Goal: Task Accomplishment & Management: Manage account settings

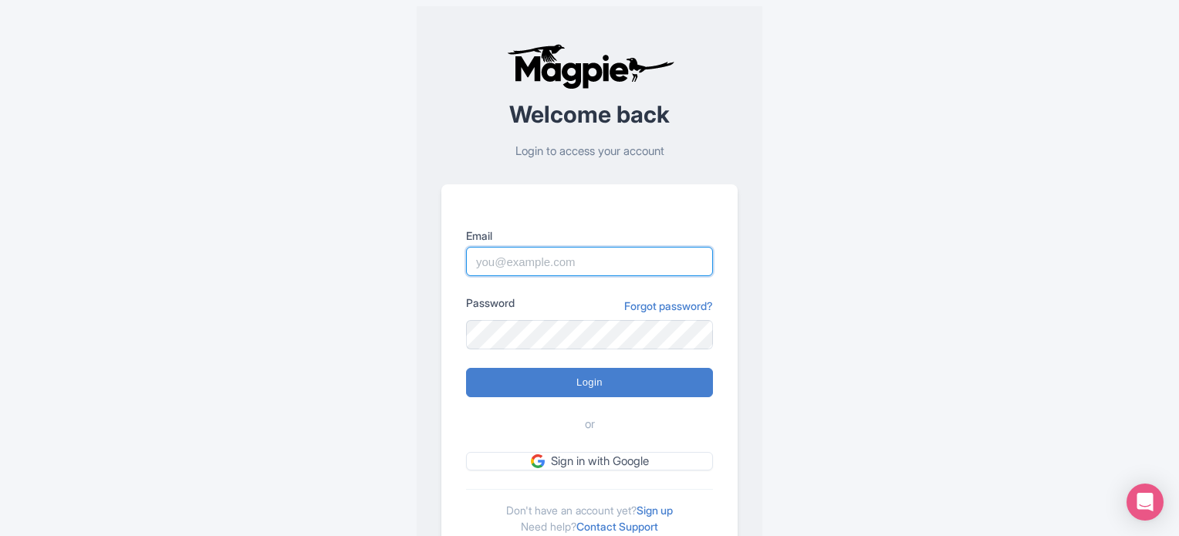
drag, startPoint x: 576, startPoint y: 262, endPoint x: 591, endPoint y: 271, distance: 18.0
click at [576, 262] on input "Email" at bounding box center [589, 261] width 247 height 29
type input "commercial@ticketstation.it"
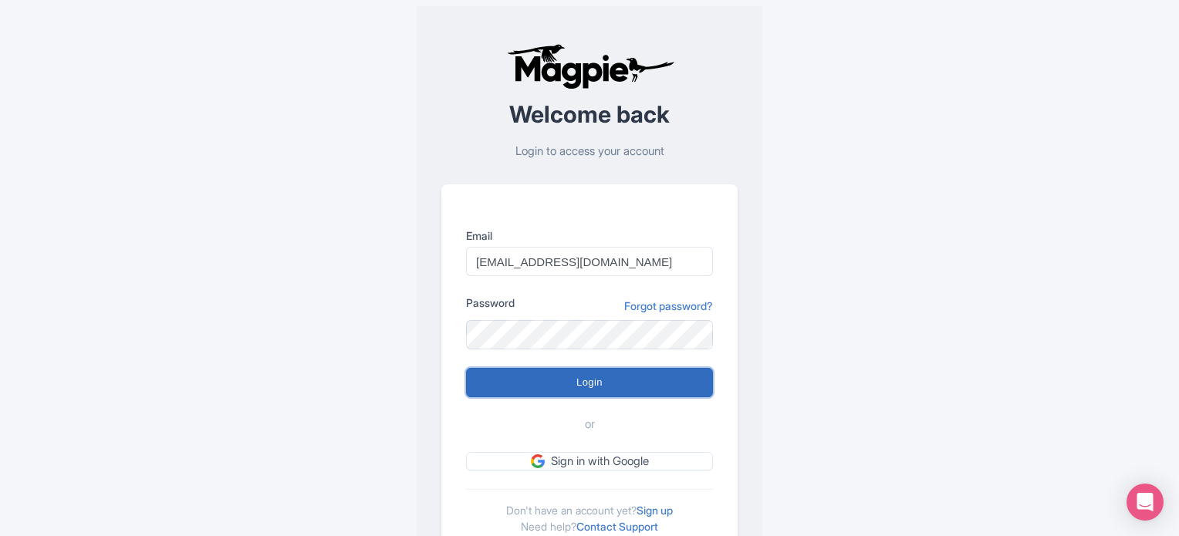
click at [599, 375] on input "Login" at bounding box center [589, 382] width 247 height 29
type input "Logging in..."
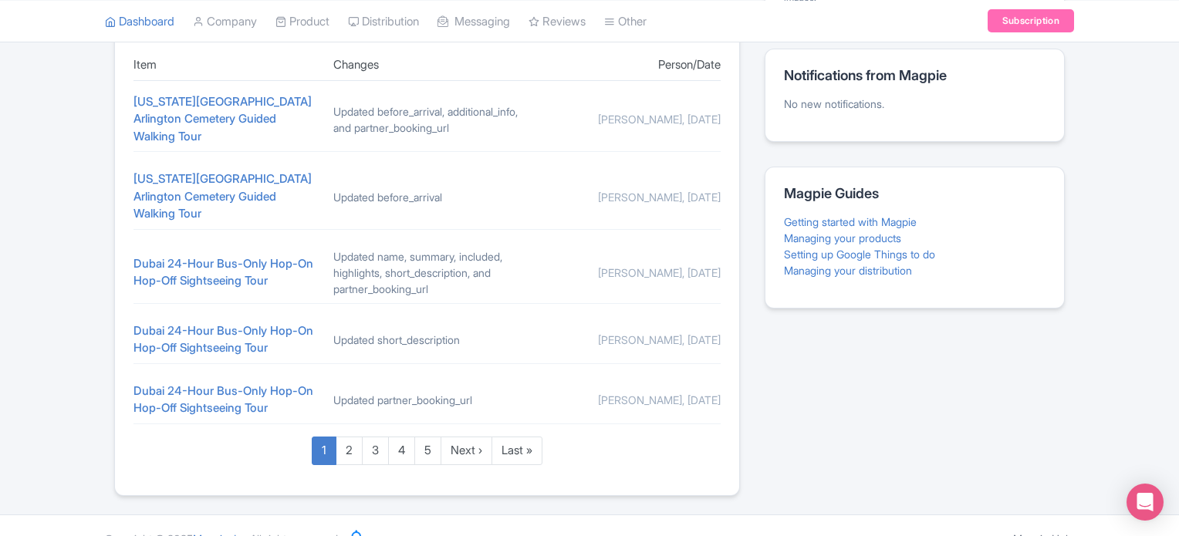
scroll to position [677, 0]
click at [353, 435] on link "2" at bounding box center [349, 449] width 27 height 29
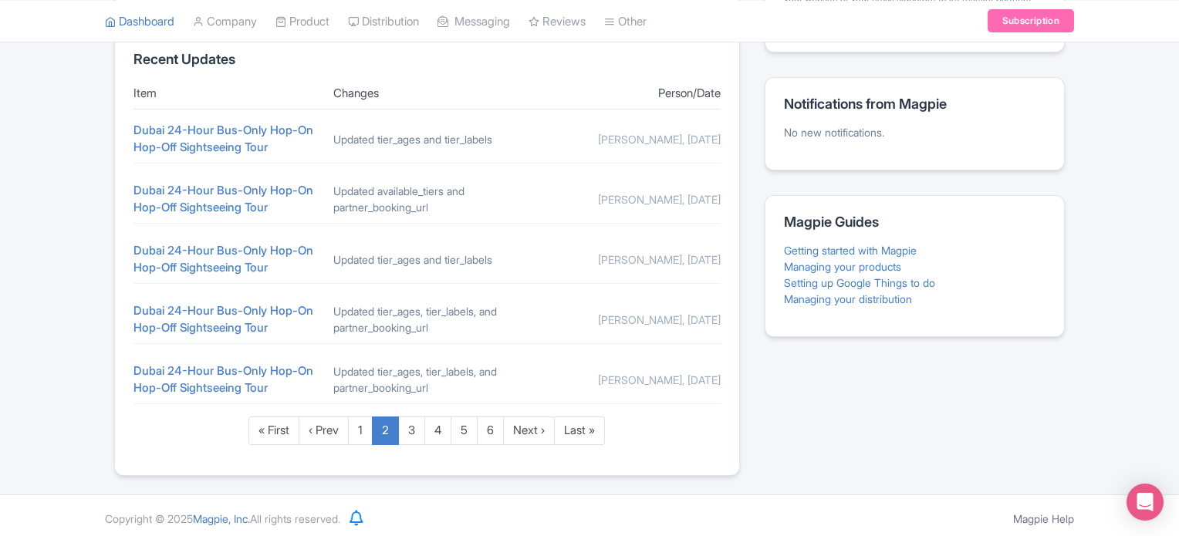
scroll to position [650, 0]
click at [414, 427] on link "3" at bounding box center [411, 428] width 27 height 29
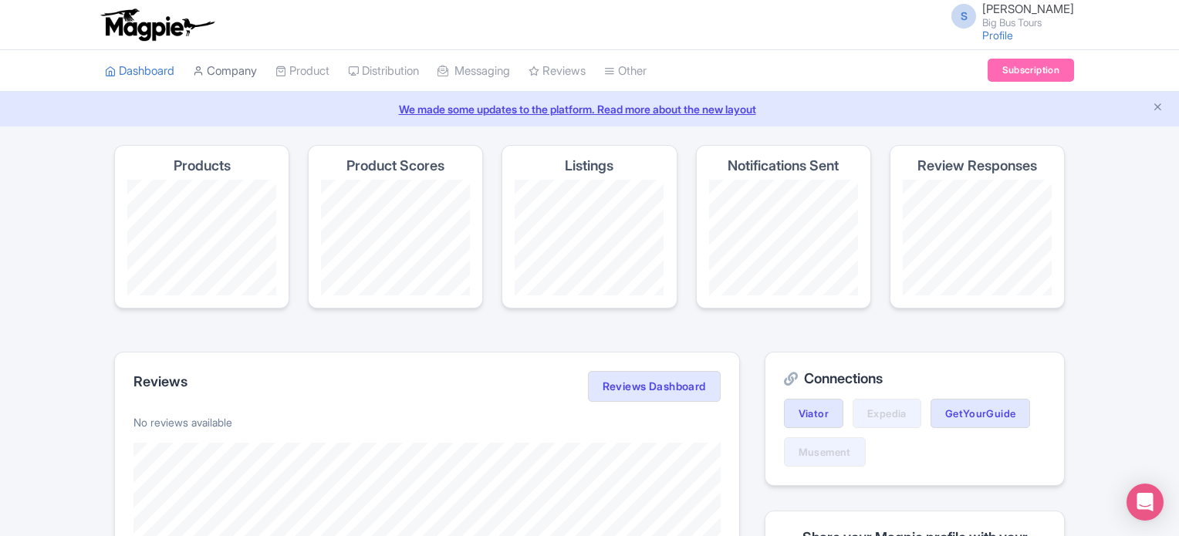
click at [234, 65] on link "Company" at bounding box center [225, 71] width 64 height 42
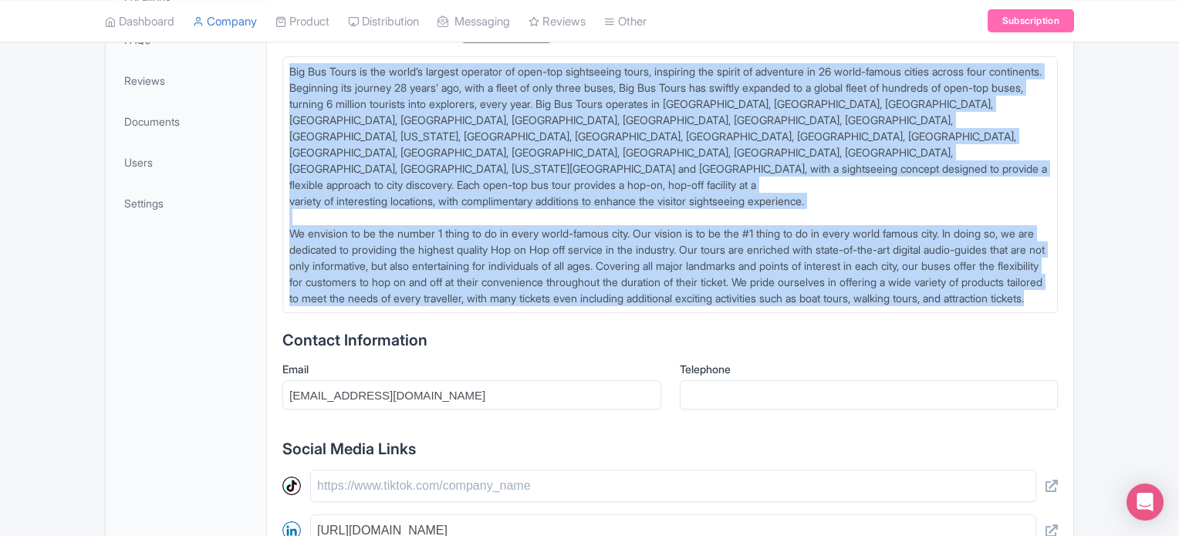
scroll to position [463, 0]
drag, startPoint x: 290, startPoint y: 295, endPoint x: 579, endPoint y: 292, distance: 289.3
click at [579, 292] on trix-editor "Big Bus Tours is the world’s largest operator of open-top sightseeing tours, in…" at bounding box center [669, 184] width 775 height 257
type trix-editor "<lor>Ips Dol Sitam co adi elits’d eiusmod temporin ut labo-etd magnaaliqua enim…"
copy div "Lor Ips Dolor si ame conse’a elitsed doeiusmo te inci-utl etdoloremag aliqu, en…"
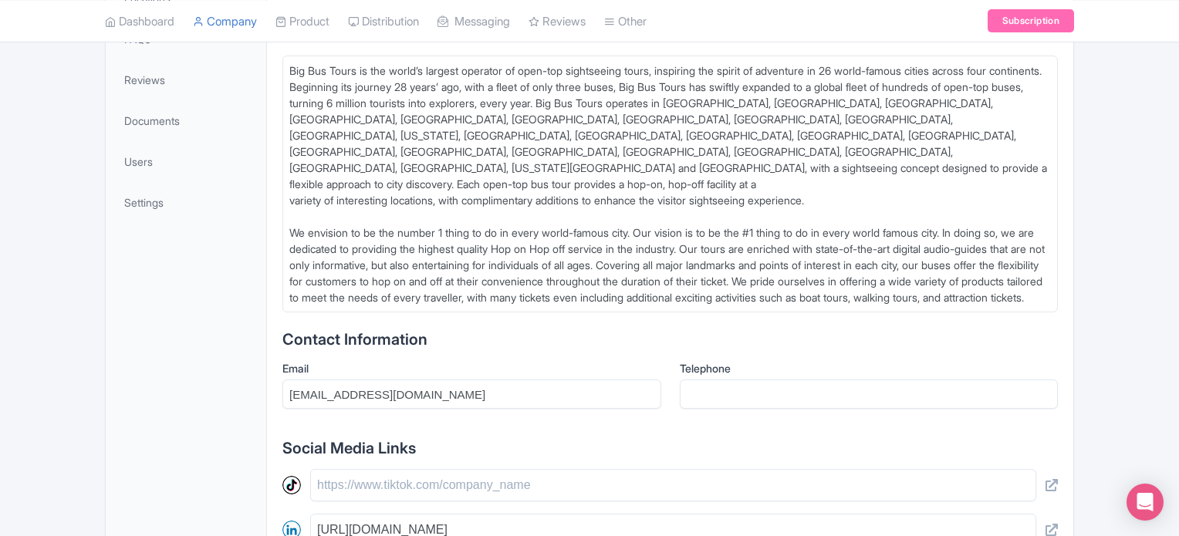
click at [1156, 258] on div "Update cover photo View as visitor Update logo Last updated by Operator [DATE] …" at bounding box center [589, 292] width 1179 height 1221
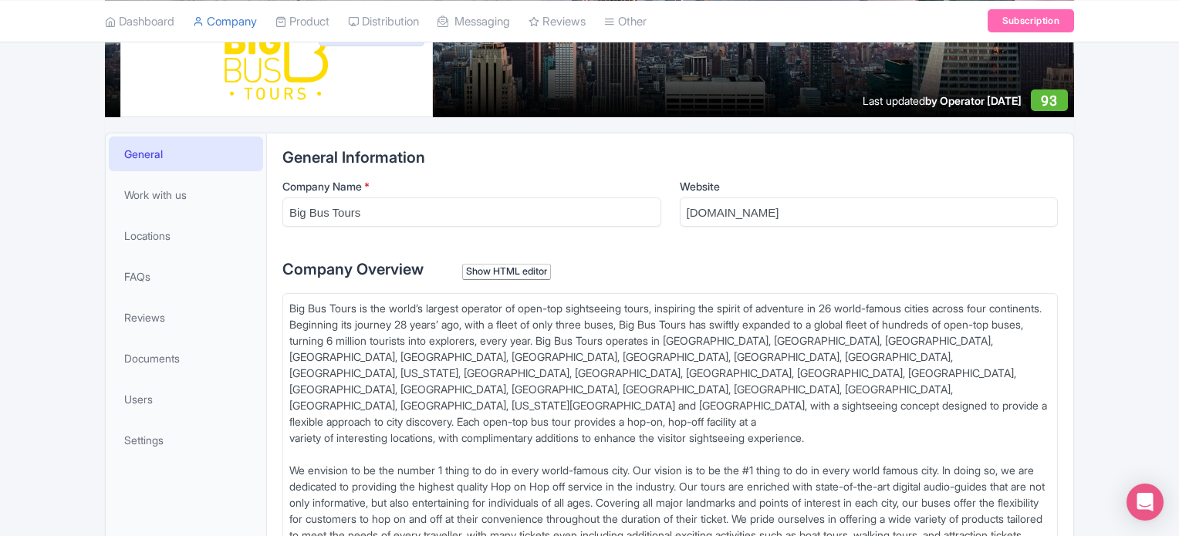
scroll to position [154, 0]
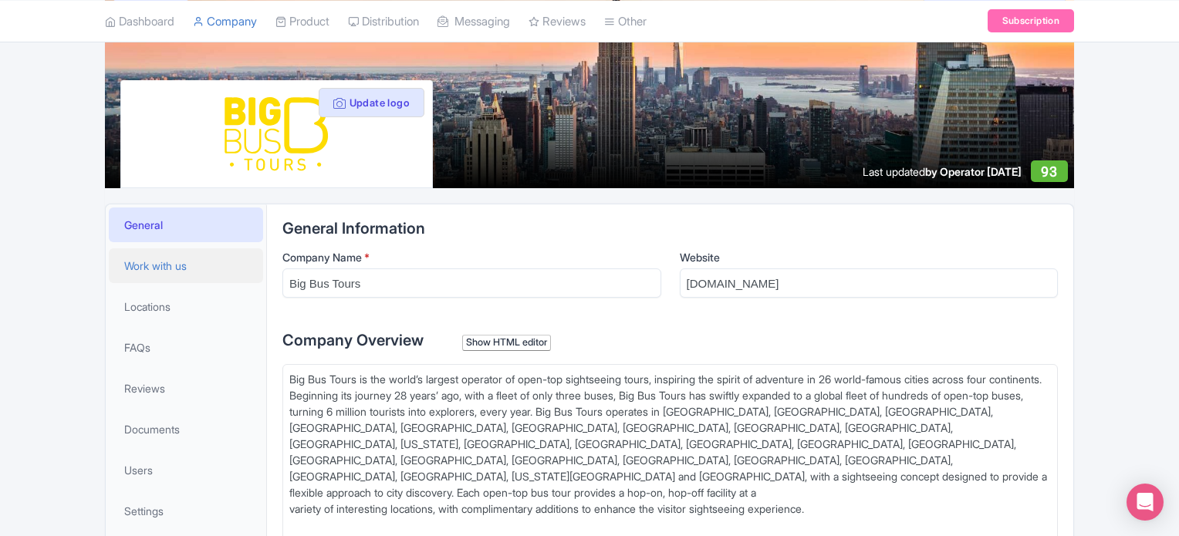
click at [171, 271] on span "Work with us" at bounding box center [155, 266] width 62 height 16
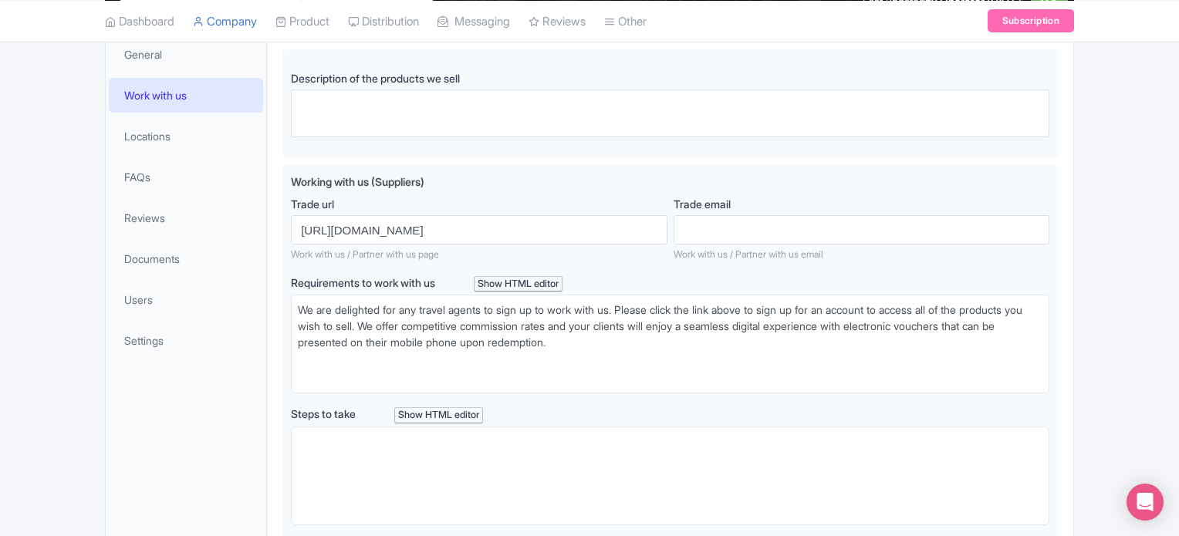
scroll to position [231, 0]
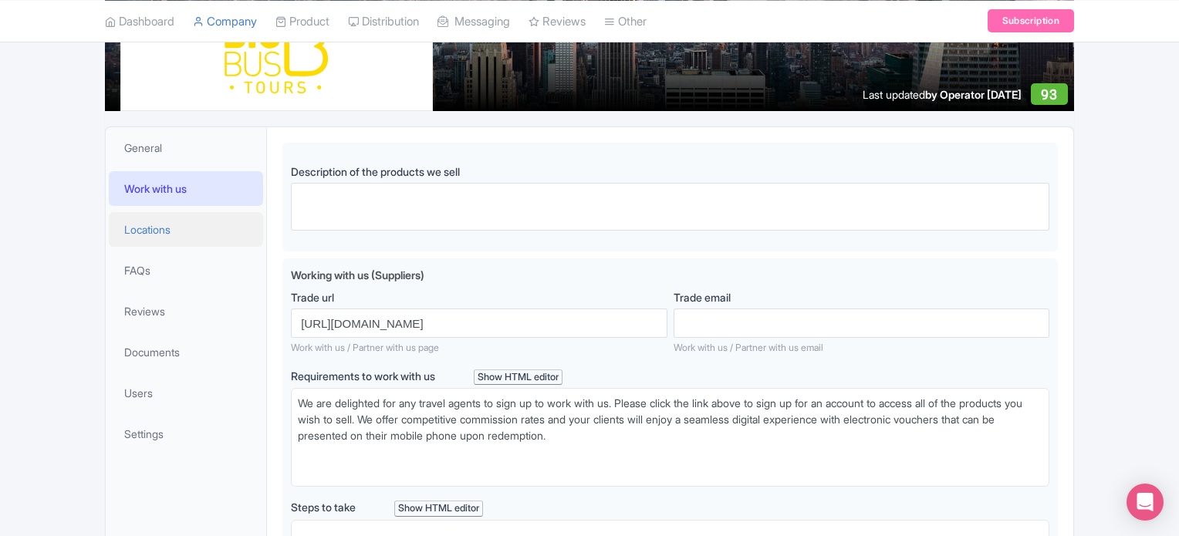
click at [182, 225] on link "Locations" at bounding box center [186, 229] width 154 height 35
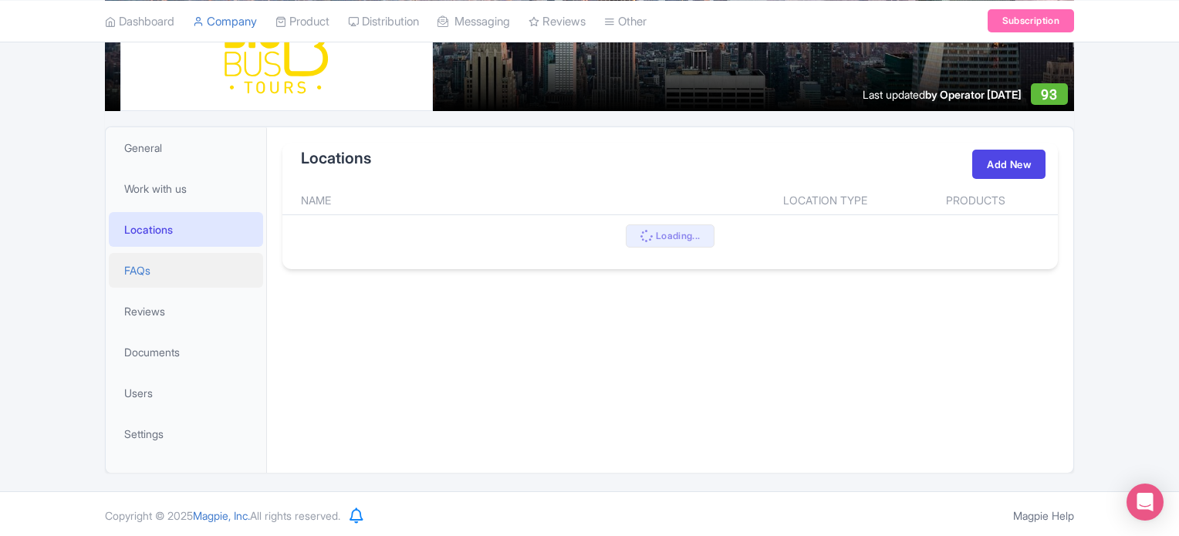
click at [151, 279] on link "FAQs" at bounding box center [186, 270] width 154 height 35
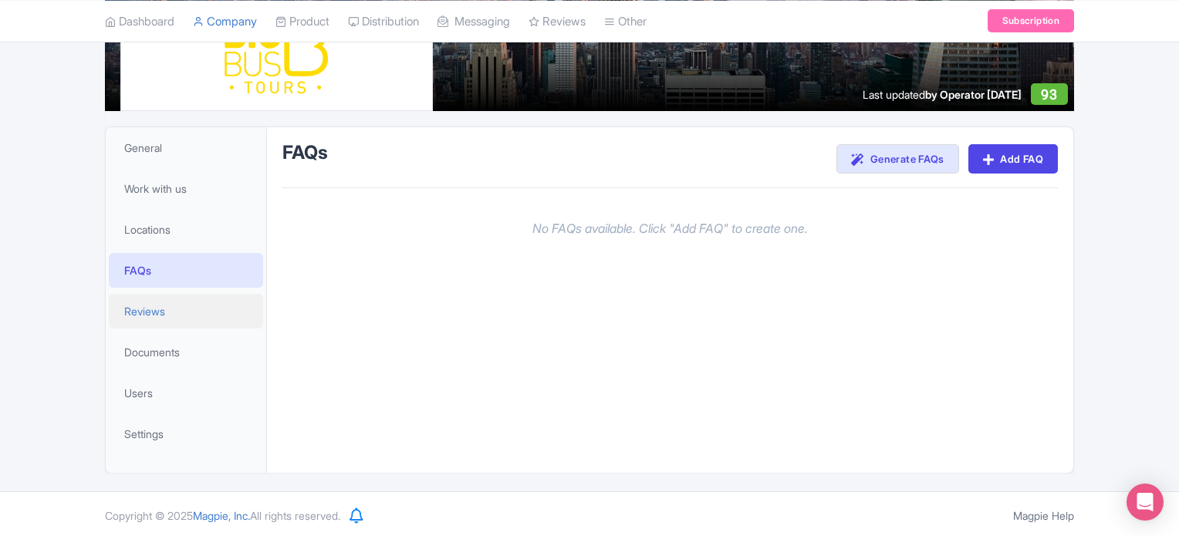
click at [170, 304] on link "Reviews" at bounding box center [186, 311] width 154 height 35
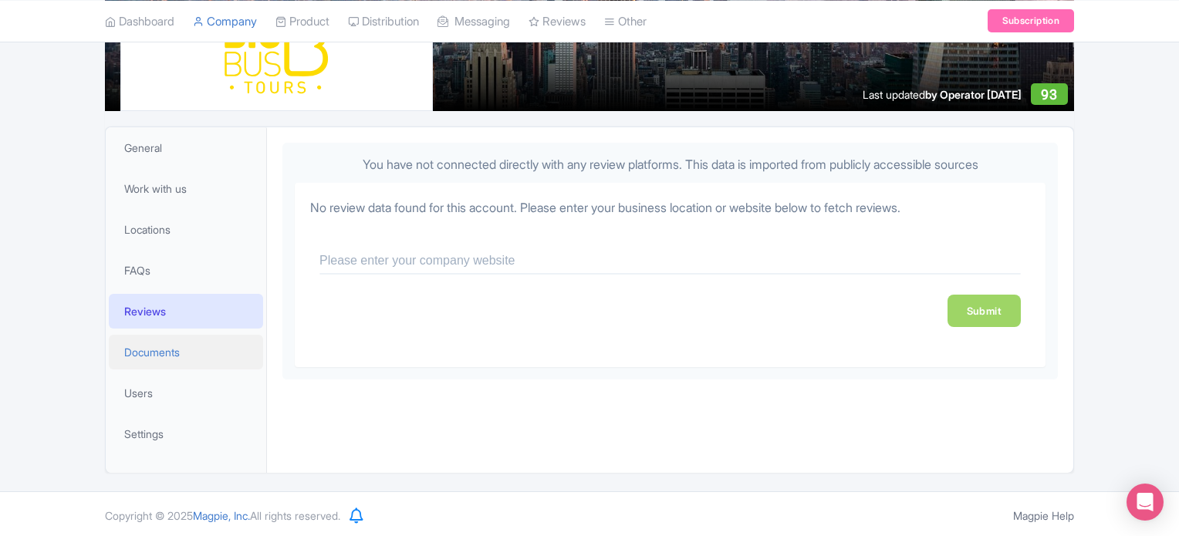
click at [176, 350] on span "Documents" at bounding box center [152, 352] width 56 height 16
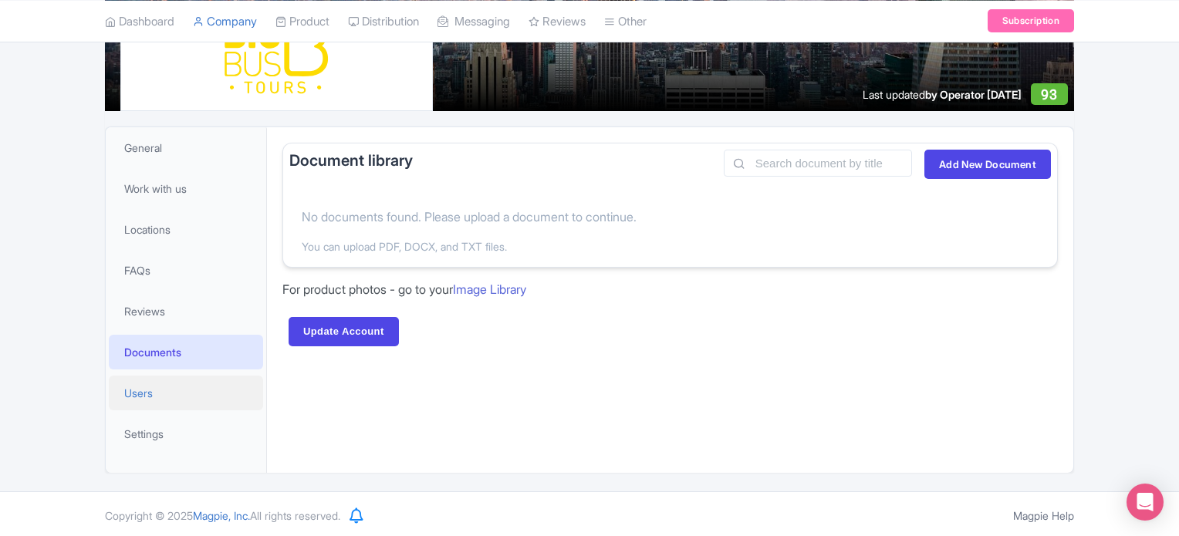
click at [180, 382] on link "Users" at bounding box center [186, 393] width 154 height 35
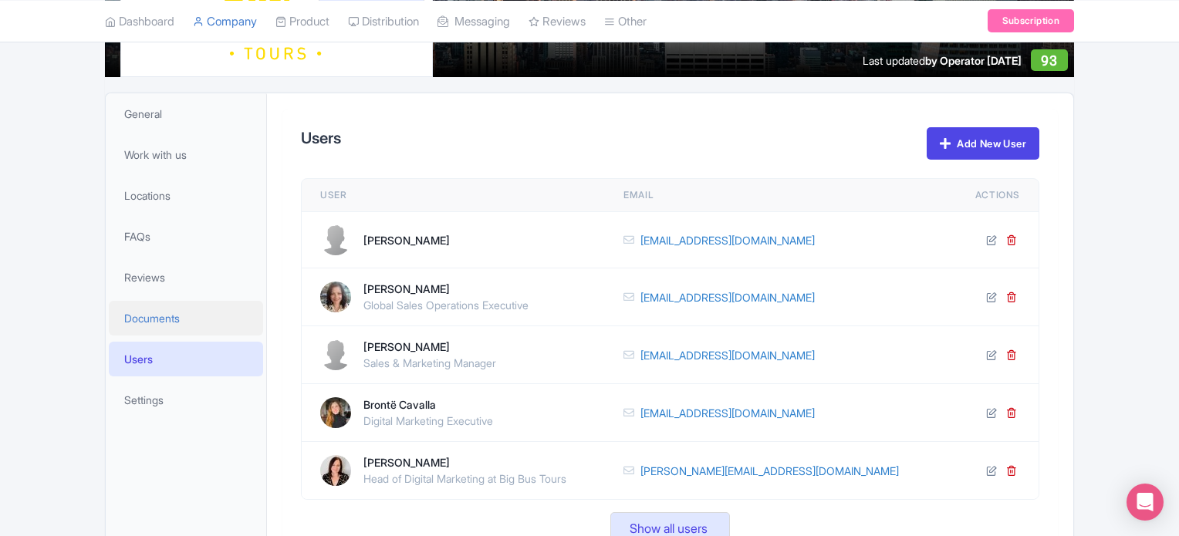
scroll to position [309, 0]
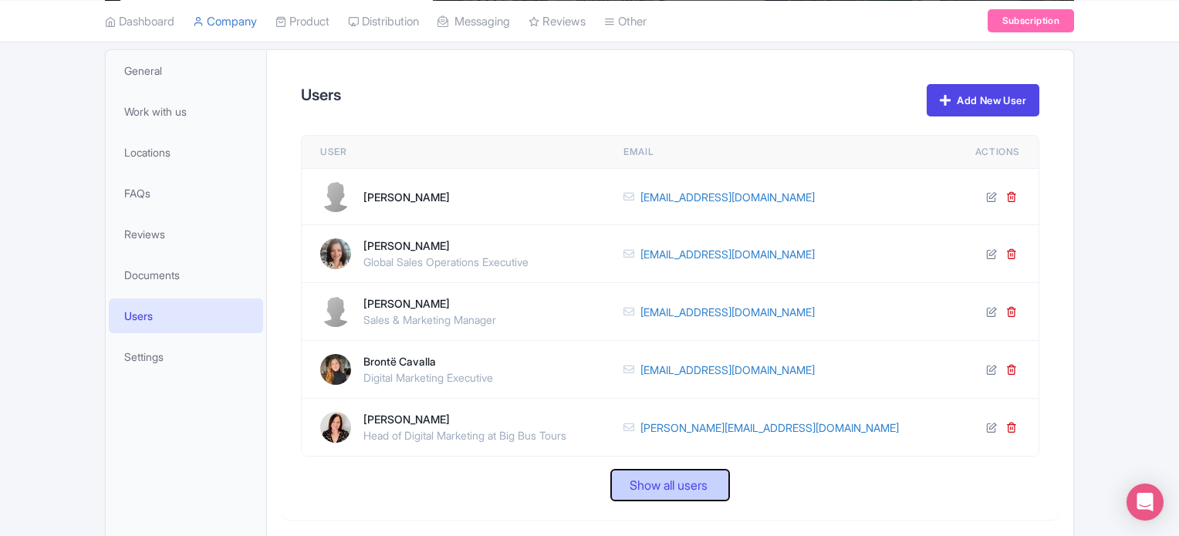
click at [694, 489] on span "Show all users" at bounding box center [669, 485] width 78 height 19
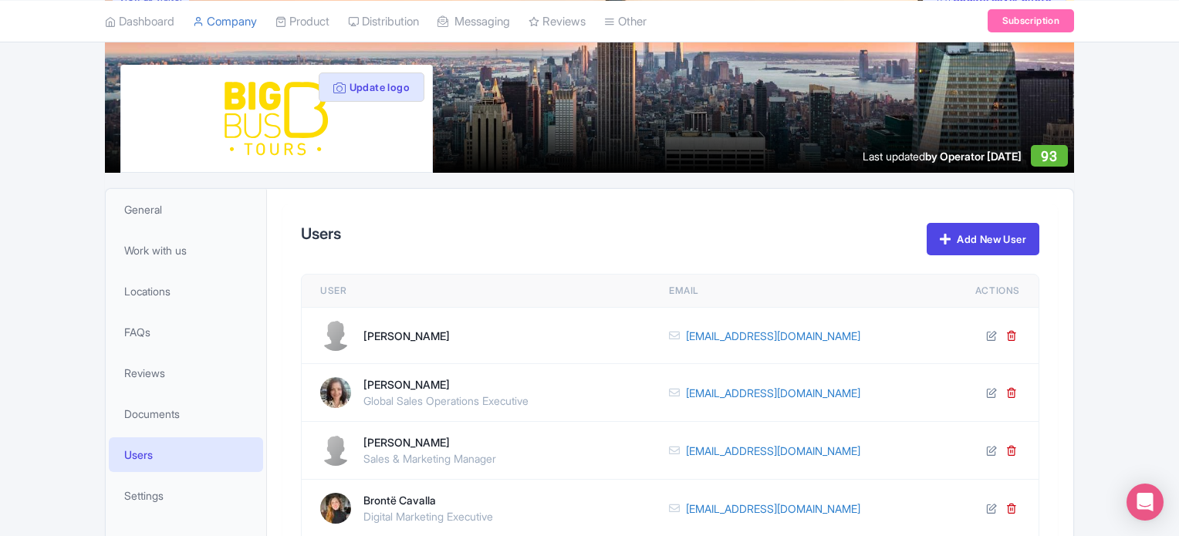
scroll to position [231, 0]
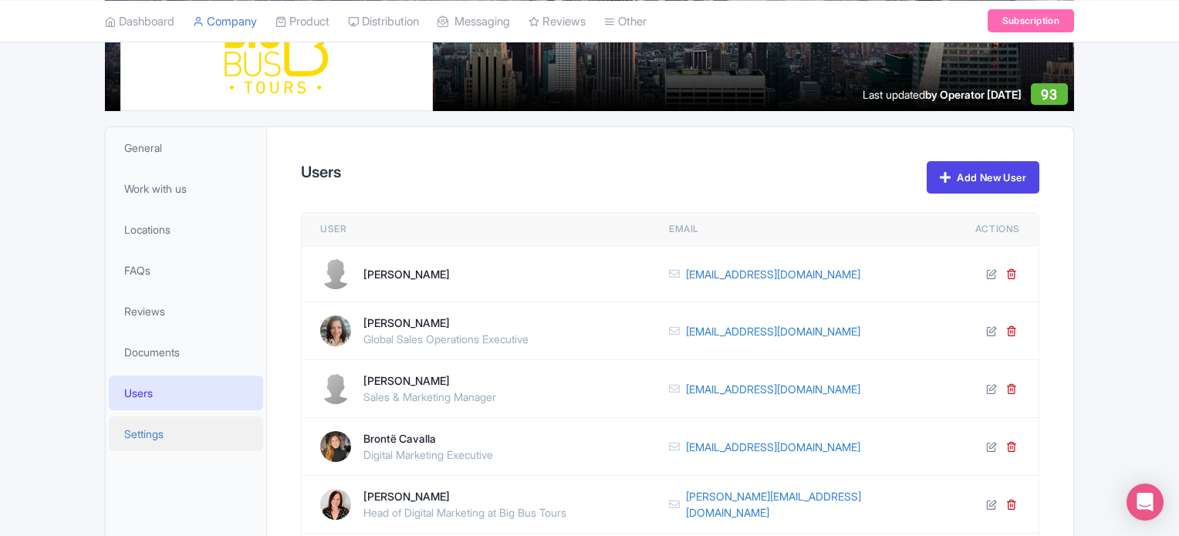
click at [147, 441] on link "Settings" at bounding box center [186, 434] width 154 height 35
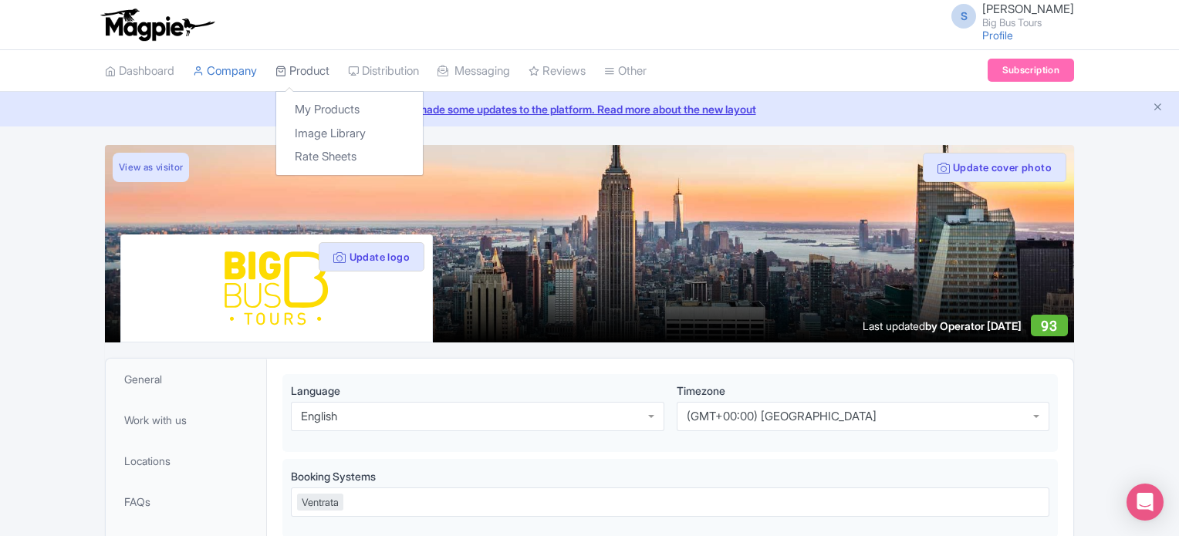
click at [309, 62] on link "Product" at bounding box center [302, 71] width 54 height 42
click at [333, 110] on link "My Products" at bounding box center [349, 110] width 147 height 24
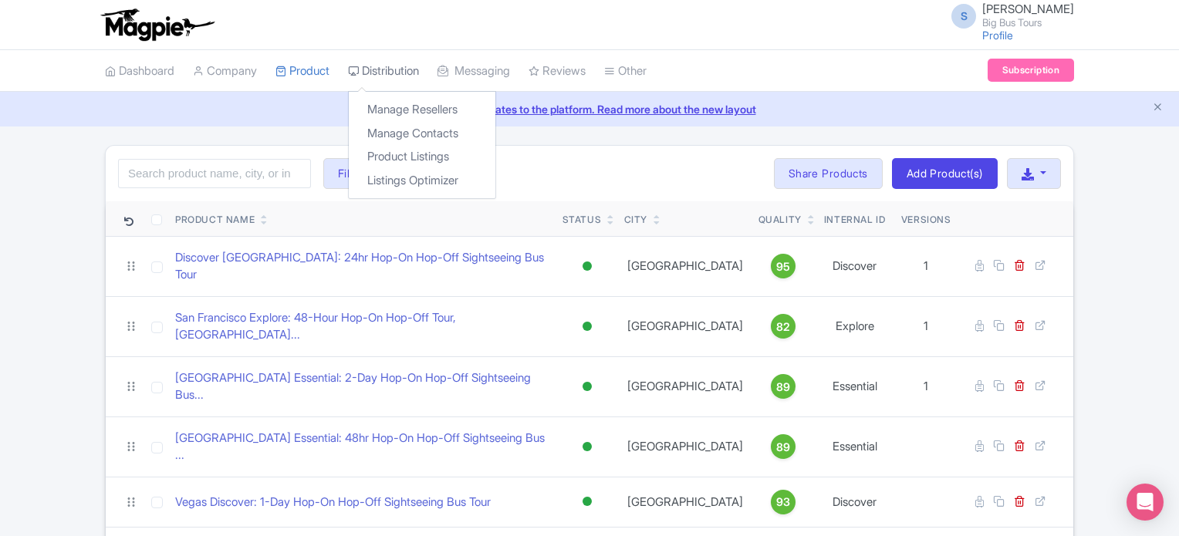
click at [410, 71] on link "Distribution" at bounding box center [383, 71] width 71 height 42
click at [412, 107] on link "Manage Resellers" at bounding box center [422, 110] width 147 height 24
